Goal: Information Seeking & Learning: Check status

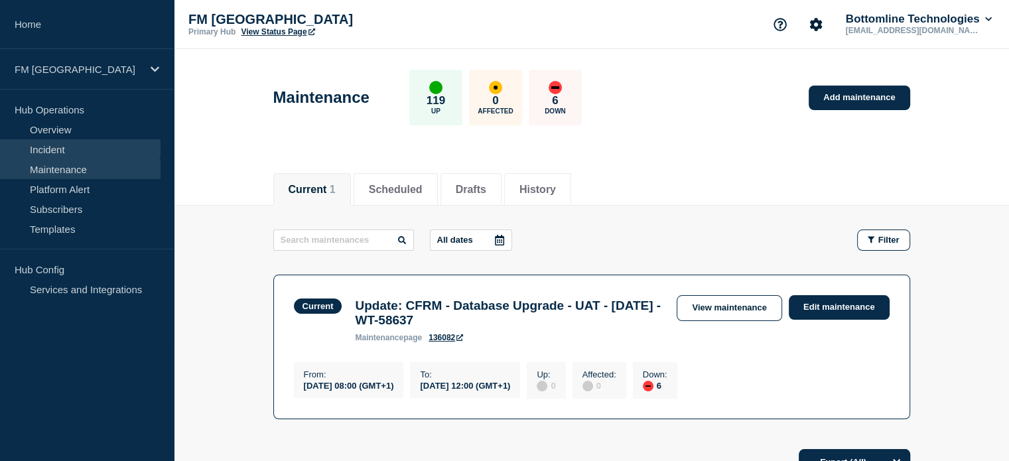
click at [66, 149] on link "Incident" at bounding box center [80, 149] width 161 height 20
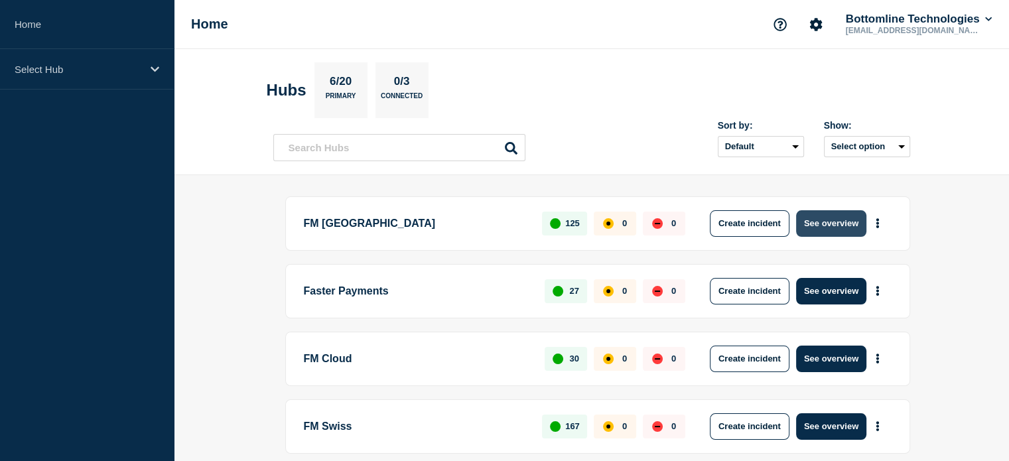
click at [811, 220] on button "See overview" at bounding box center [831, 223] width 70 height 27
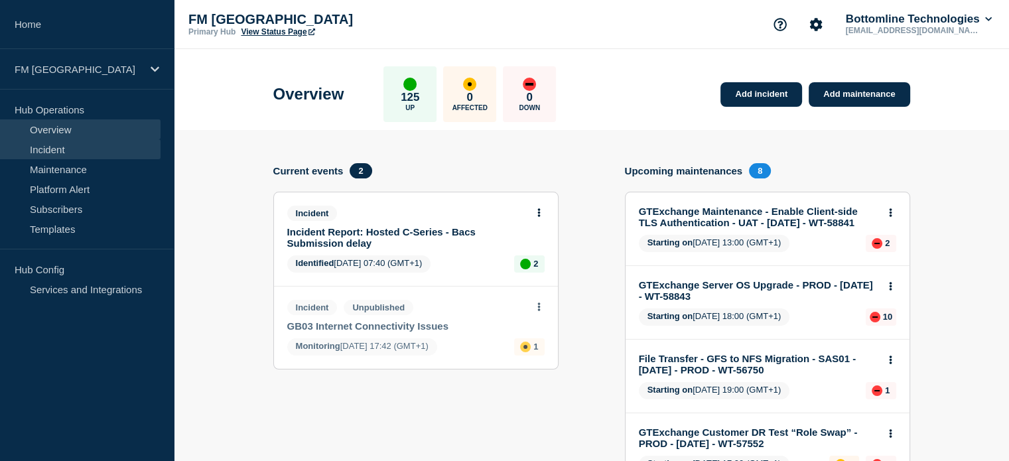
click at [56, 151] on link "Incident" at bounding box center [80, 149] width 161 height 20
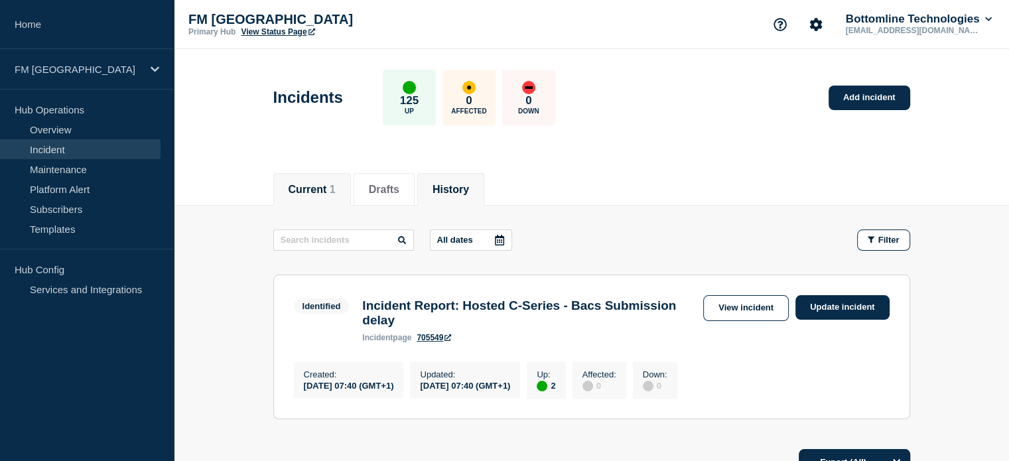
click at [464, 192] on button "History" at bounding box center [450, 190] width 36 height 12
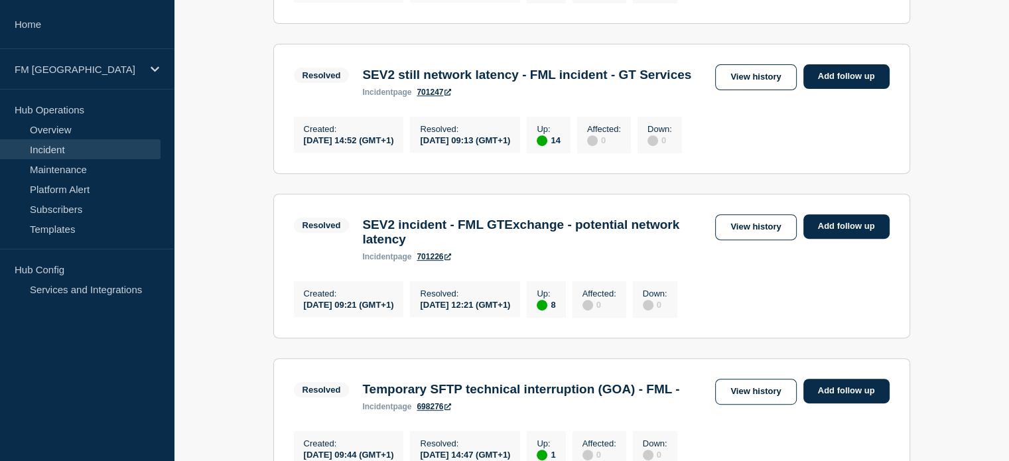
scroll to position [464, 0]
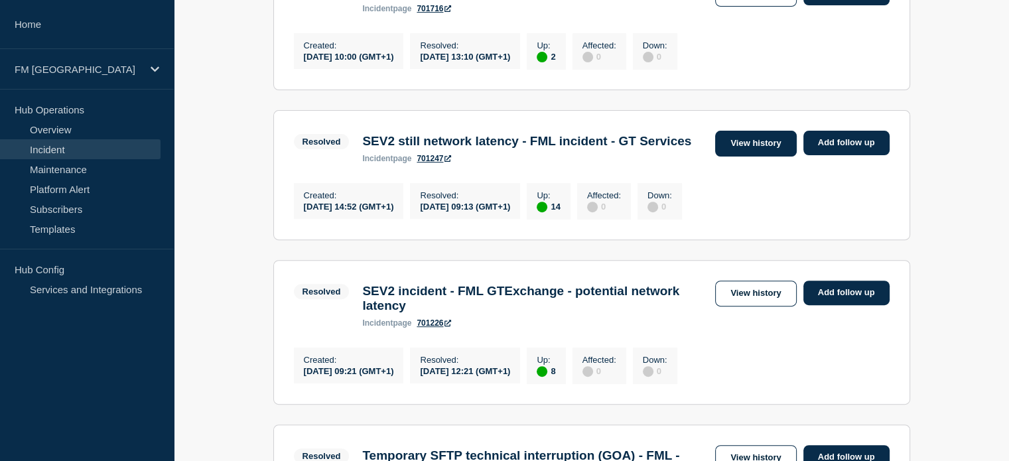
click at [768, 157] on link "View history" at bounding box center [755, 144] width 81 height 26
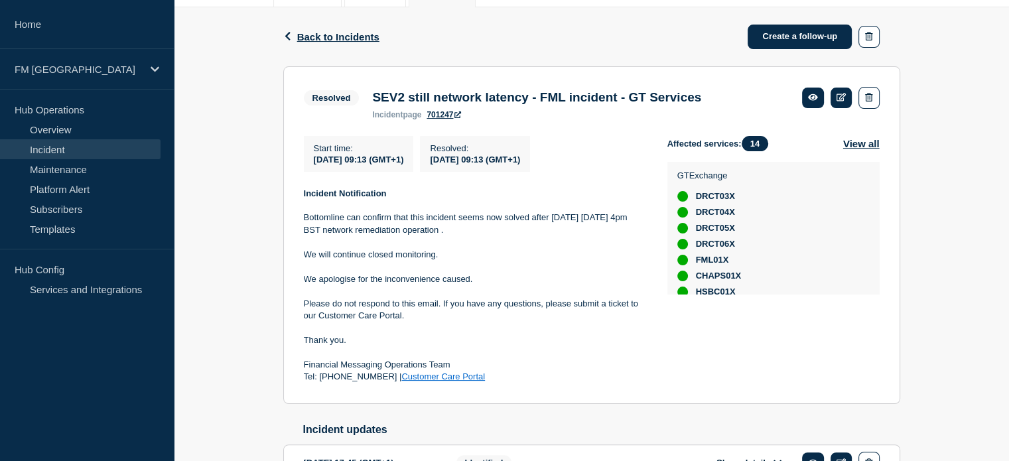
scroll to position [197, 0]
